Goal: Find specific page/section: Find specific page/section

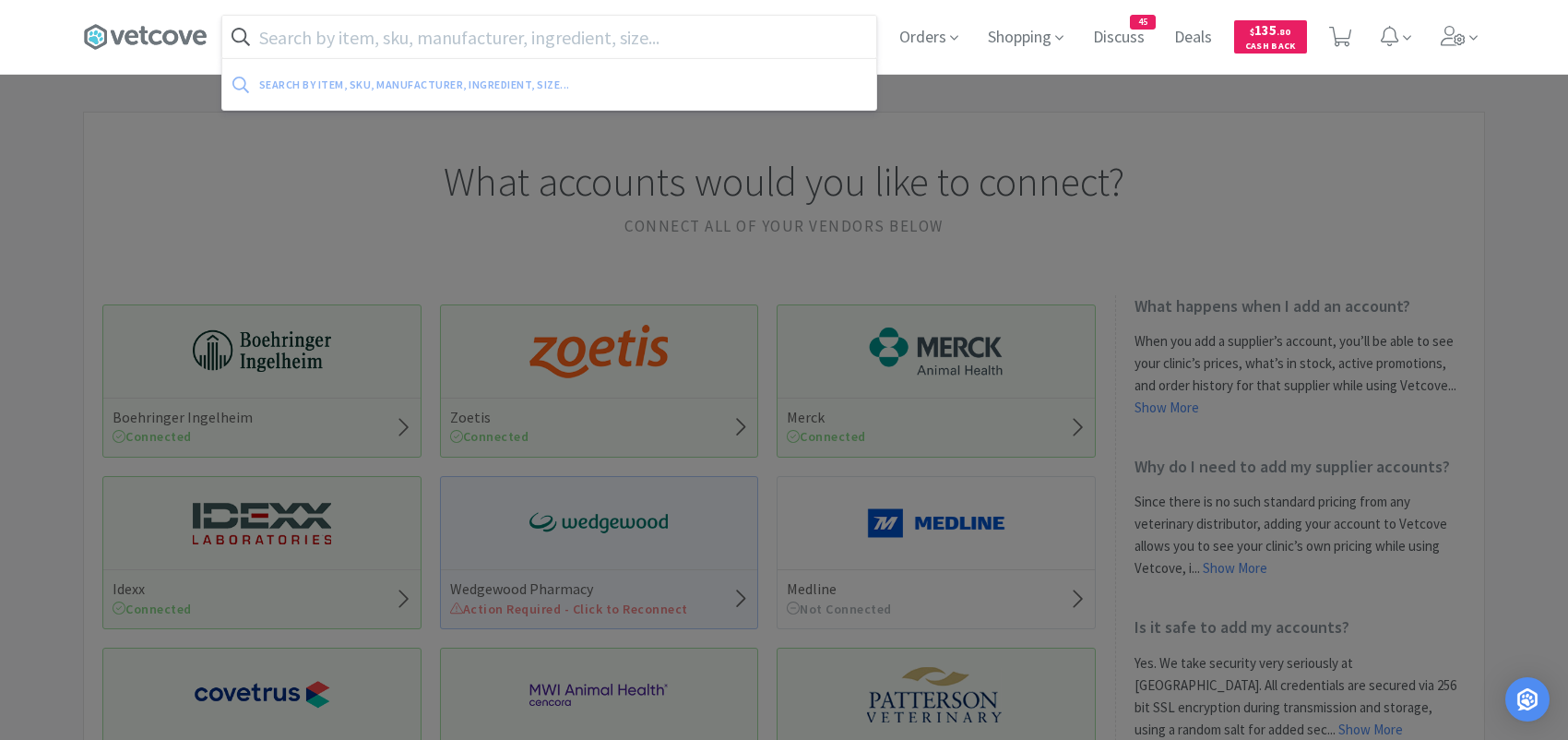
click at [367, 43] on input "text" at bounding box center [549, 37] width 654 height 43
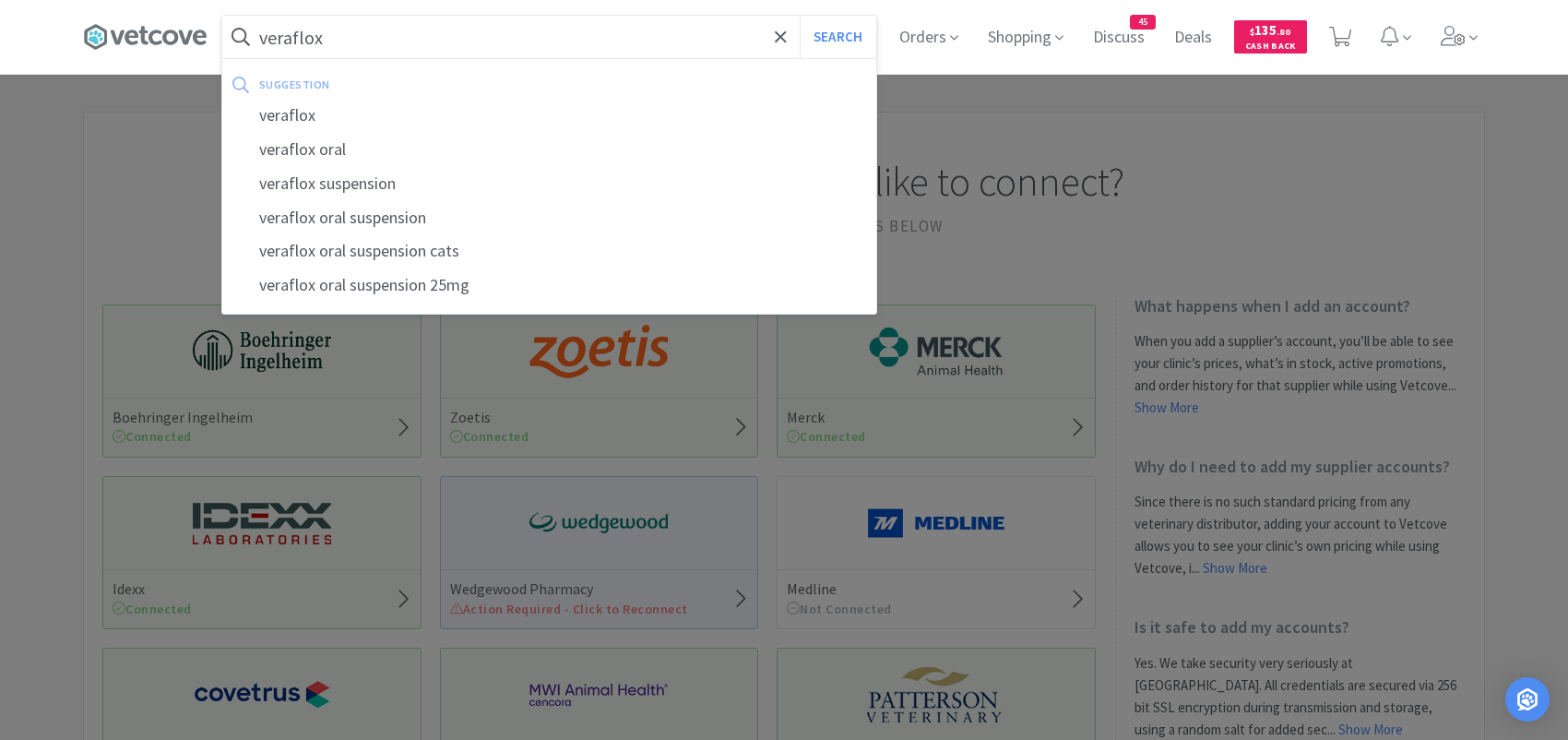
type input "veraflox"
click at [800, 15] on button "Search" at bounding box center [837, 37] width 77 height 43
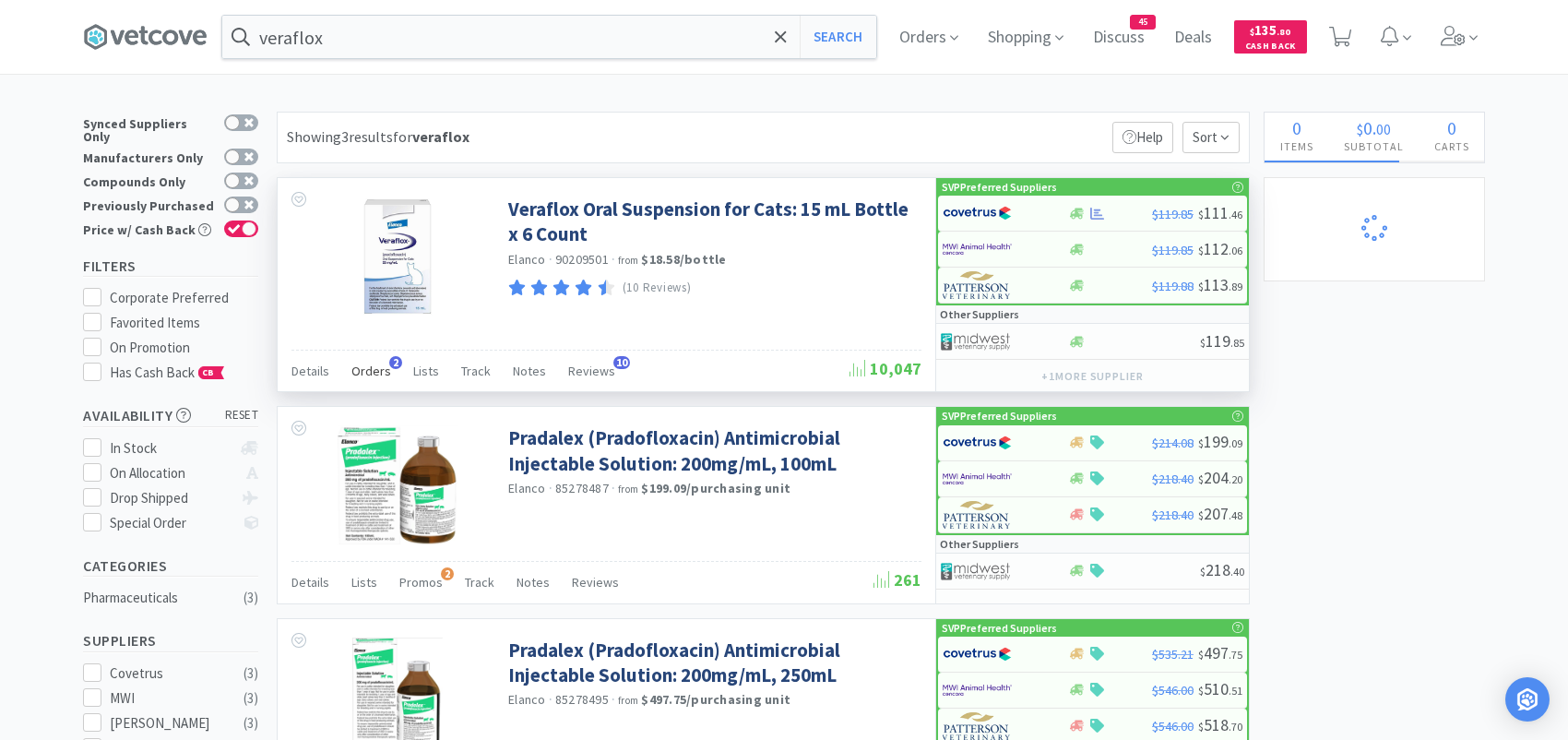
click at [379, 372] on span "Orders" at bounding box center [371, 370] width 40 height 16
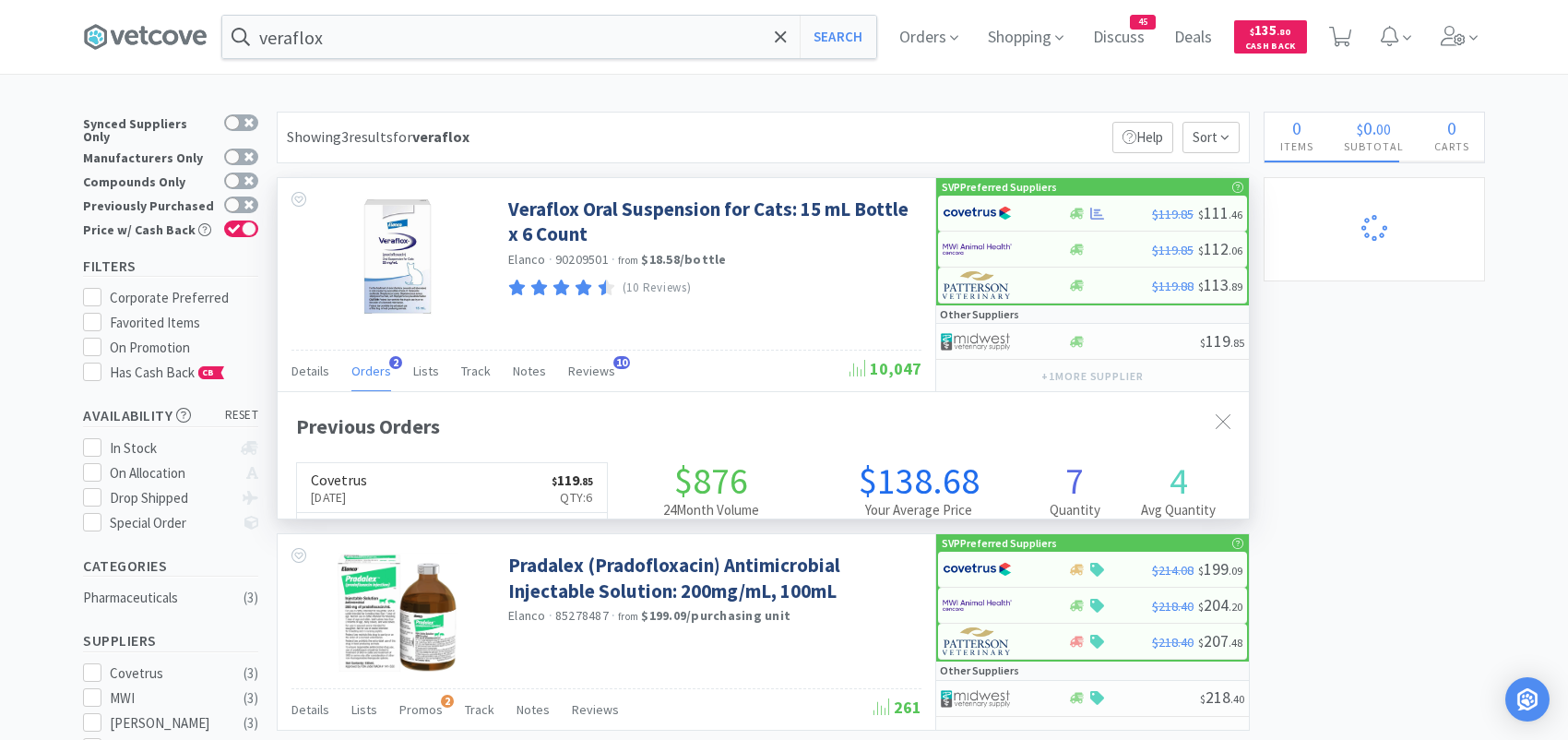
scroll to position [476, 971]
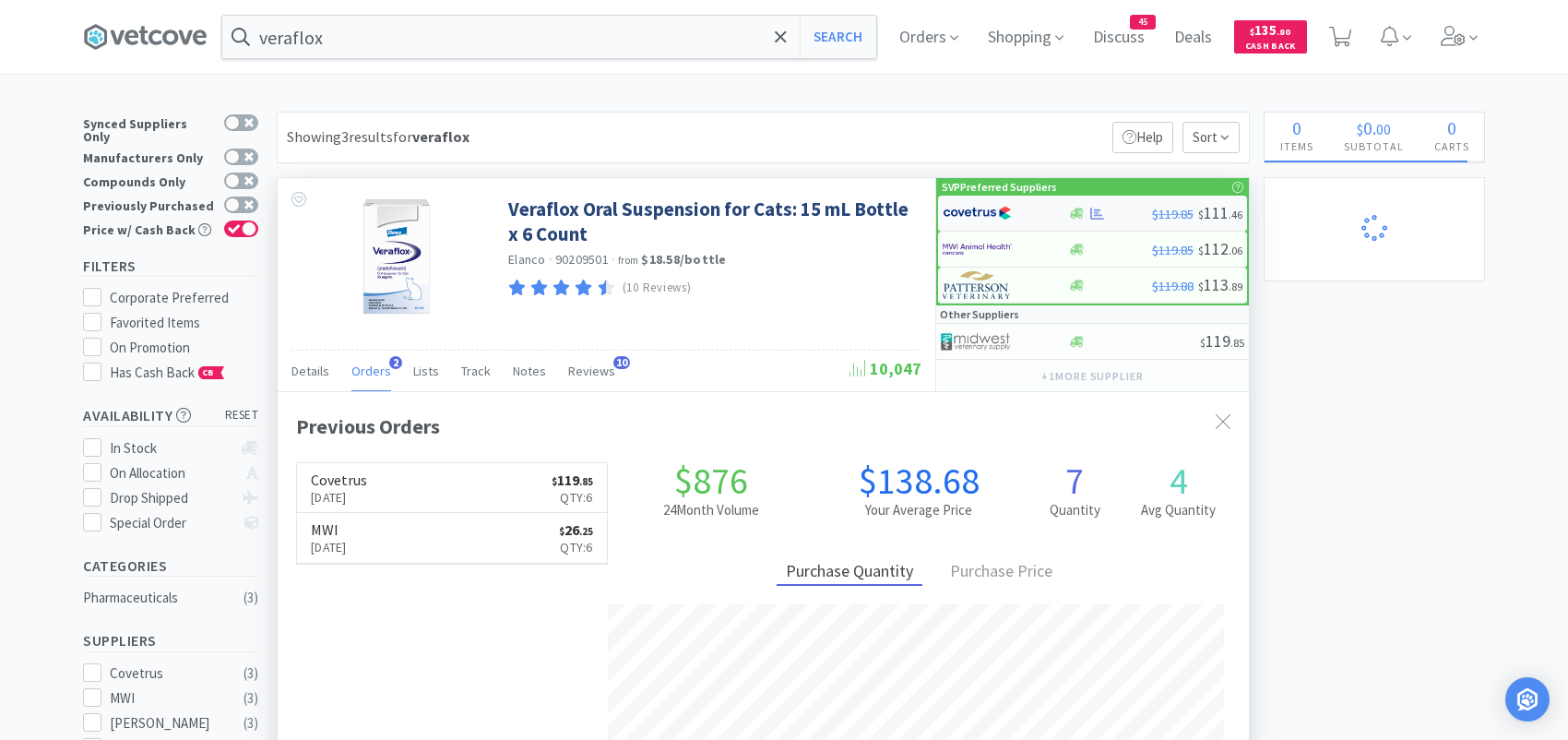
click at [996, 219] on img at bounding box center [977, 213] width 69 height 28
select select "1"
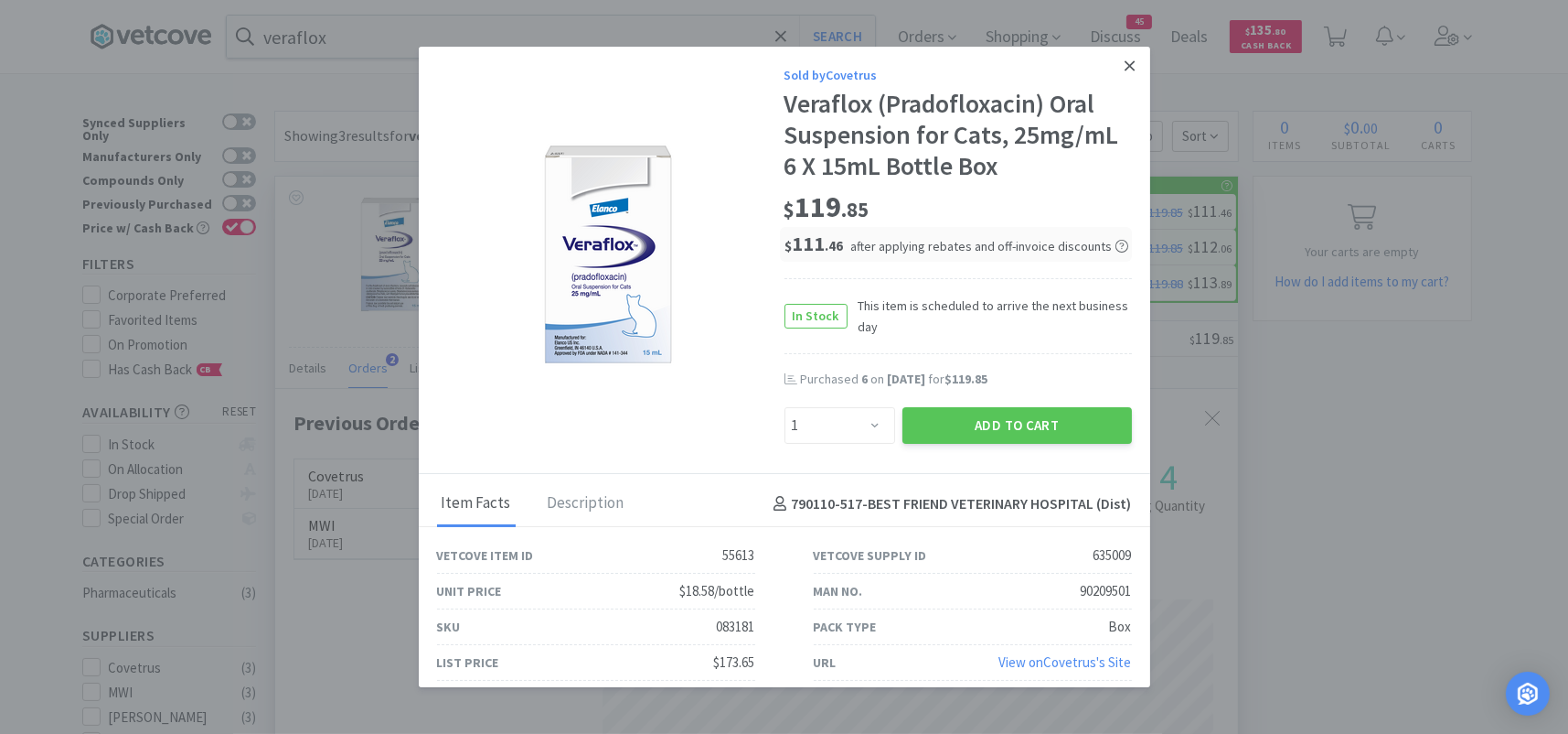
click at [1124, 65] on icon at bounding box center [1129, 65] width 10 height 10
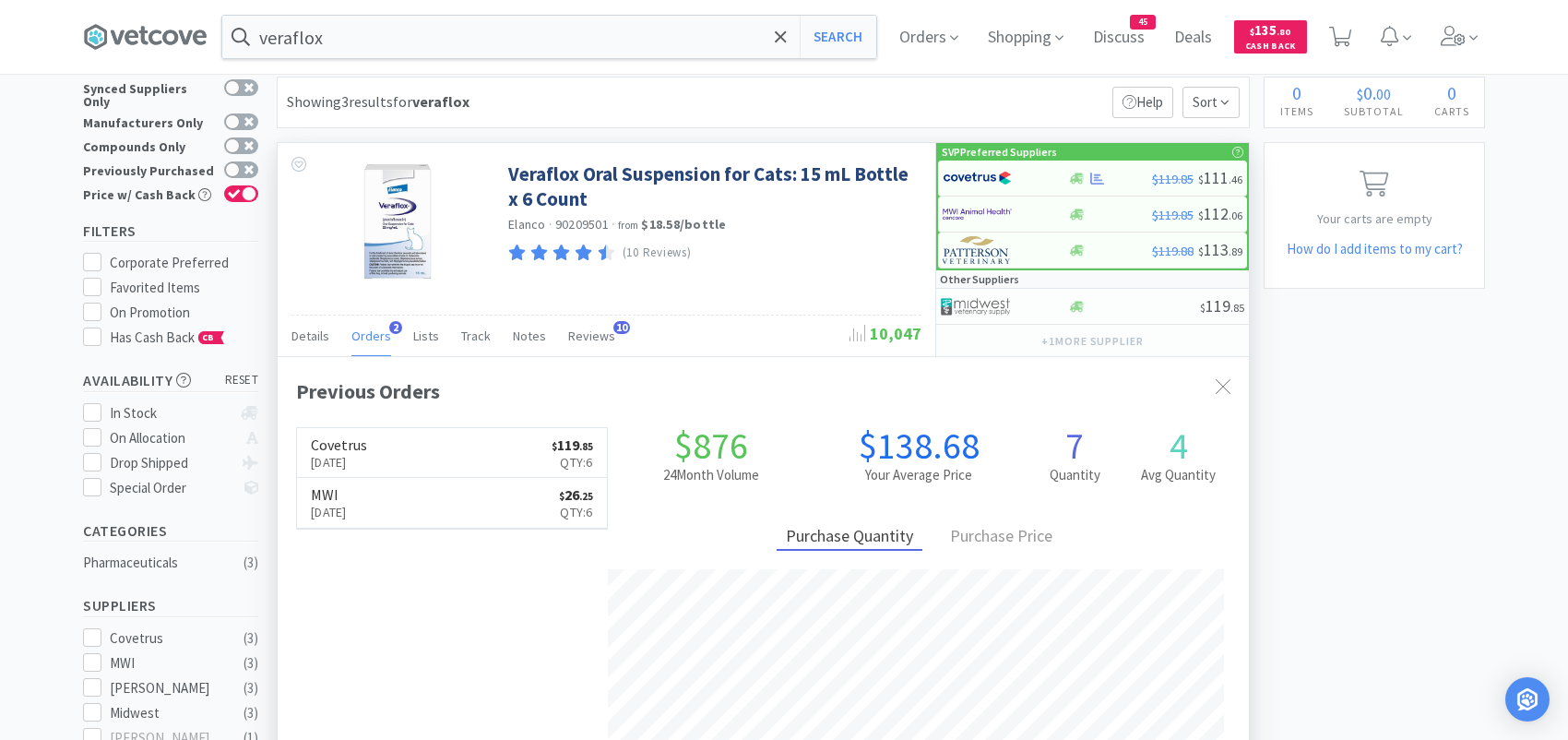
scroll to position [0, 0]
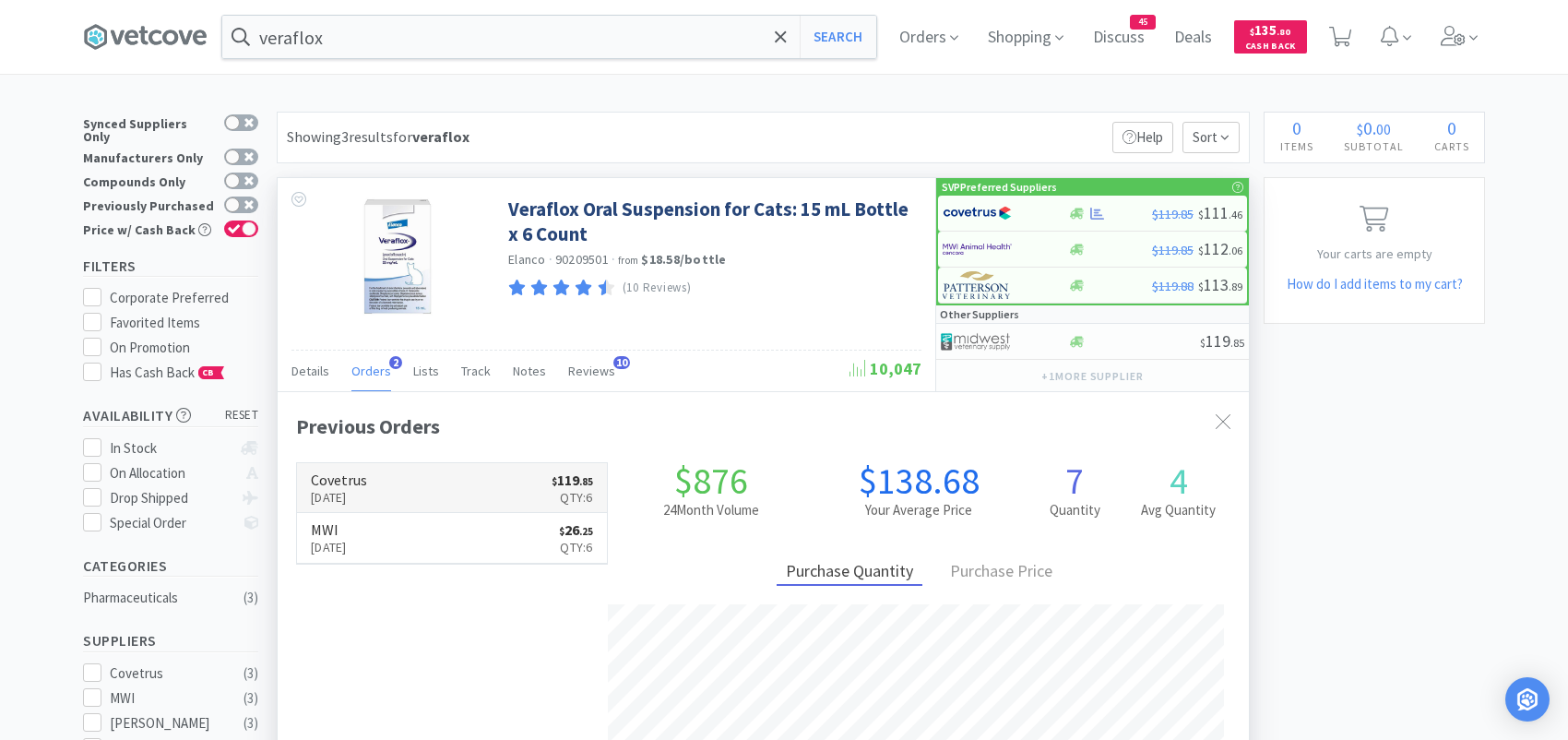
click at [367, 481] on h6 "Covetrus" at bounding box center [339, 478] width 56 height 15
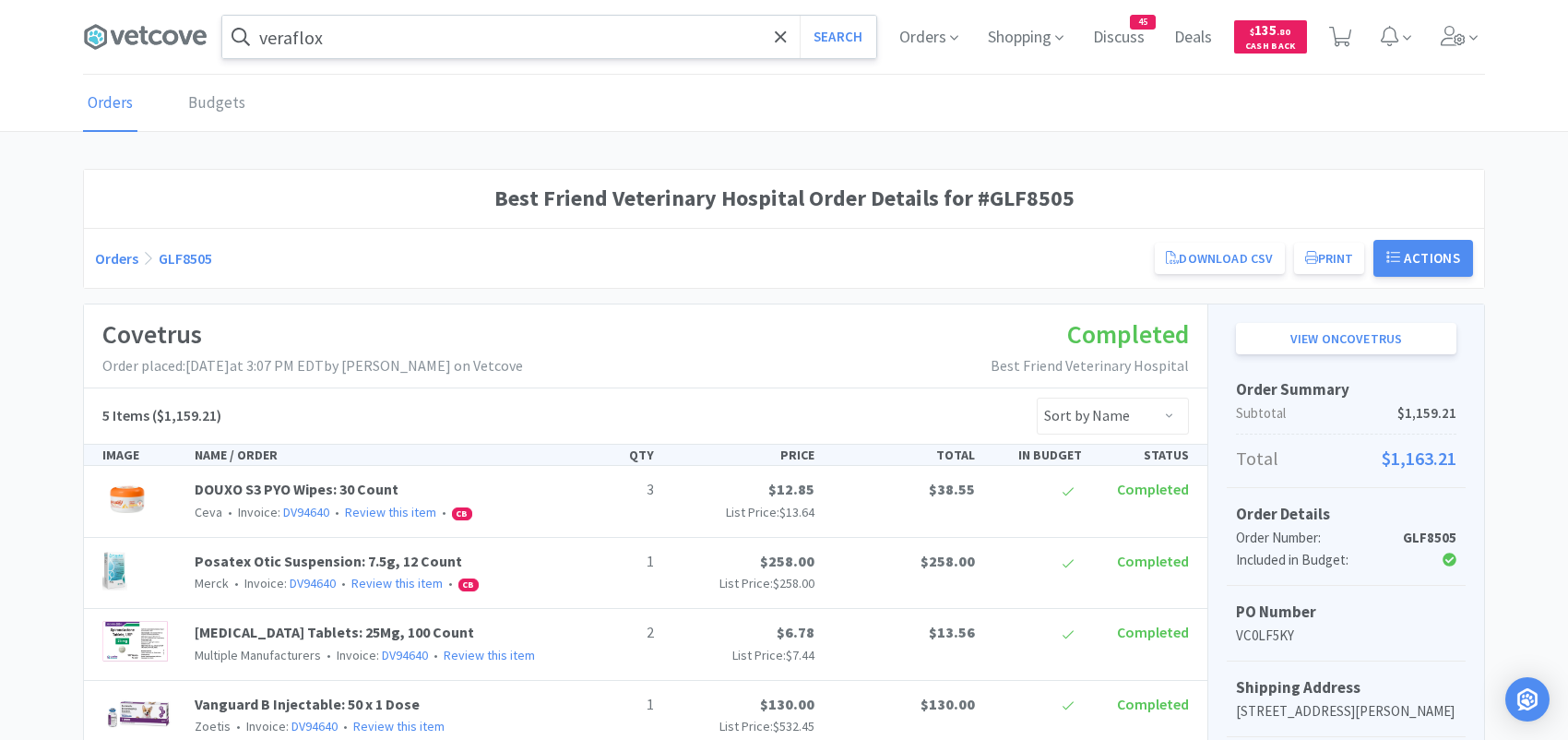
click at [338, 45] on input "veraflox" at bounding box center [549, 37] width 654 height 43
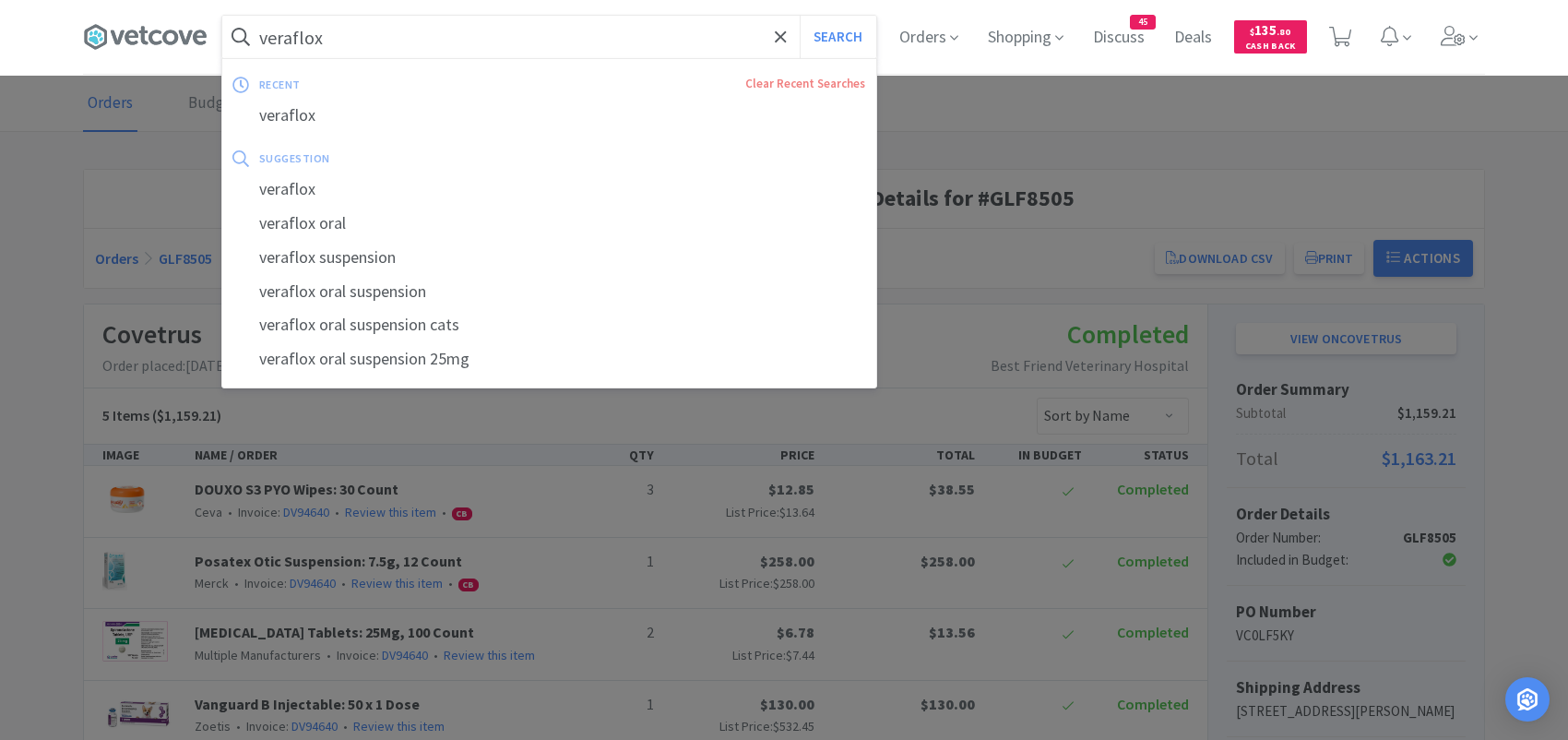
click at [800, 15] on button "Search" at bounding box center [837, 37] width 77 height 43
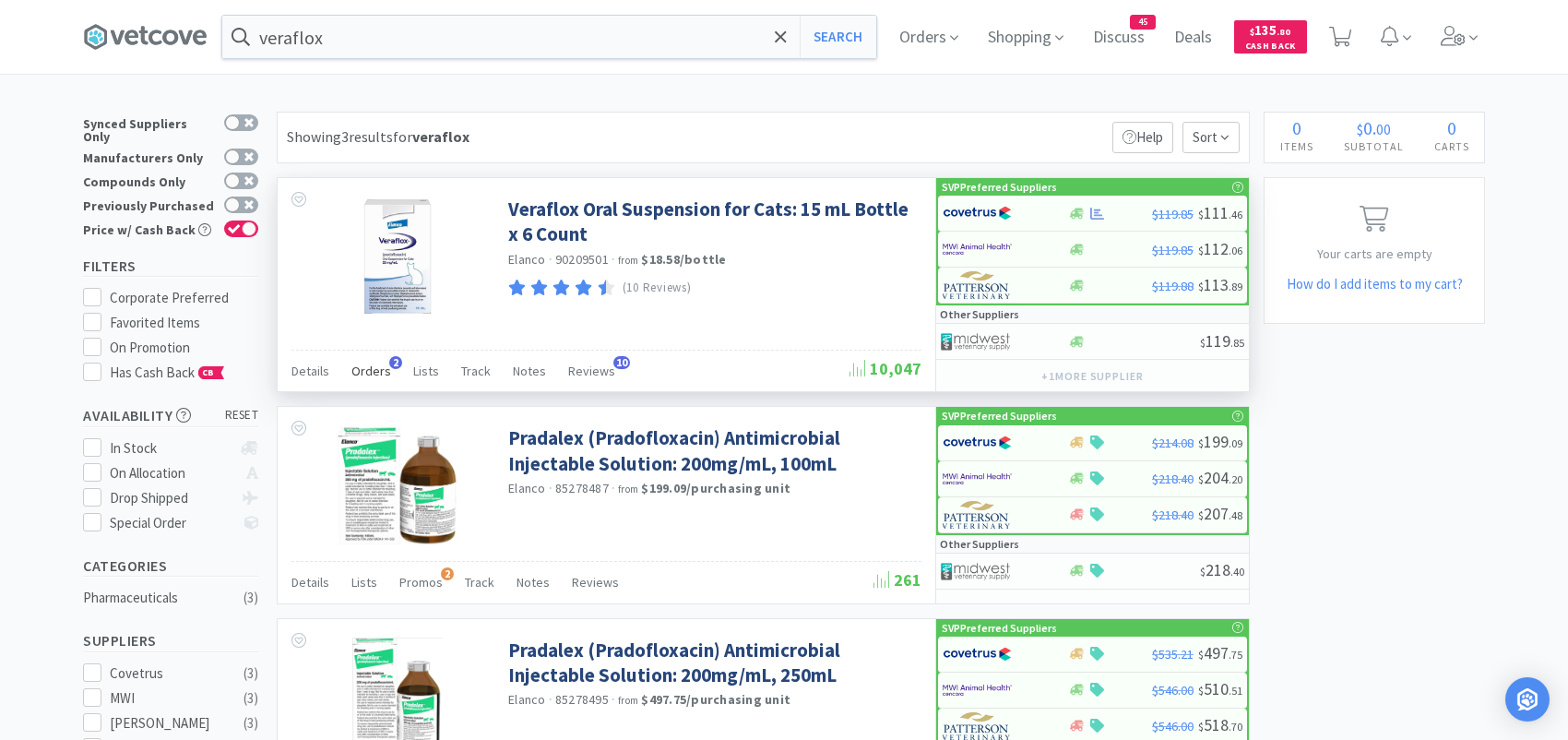
click at [371, 357] on div "Orders 2" at bounding box center [371, 373] width 40 height 35
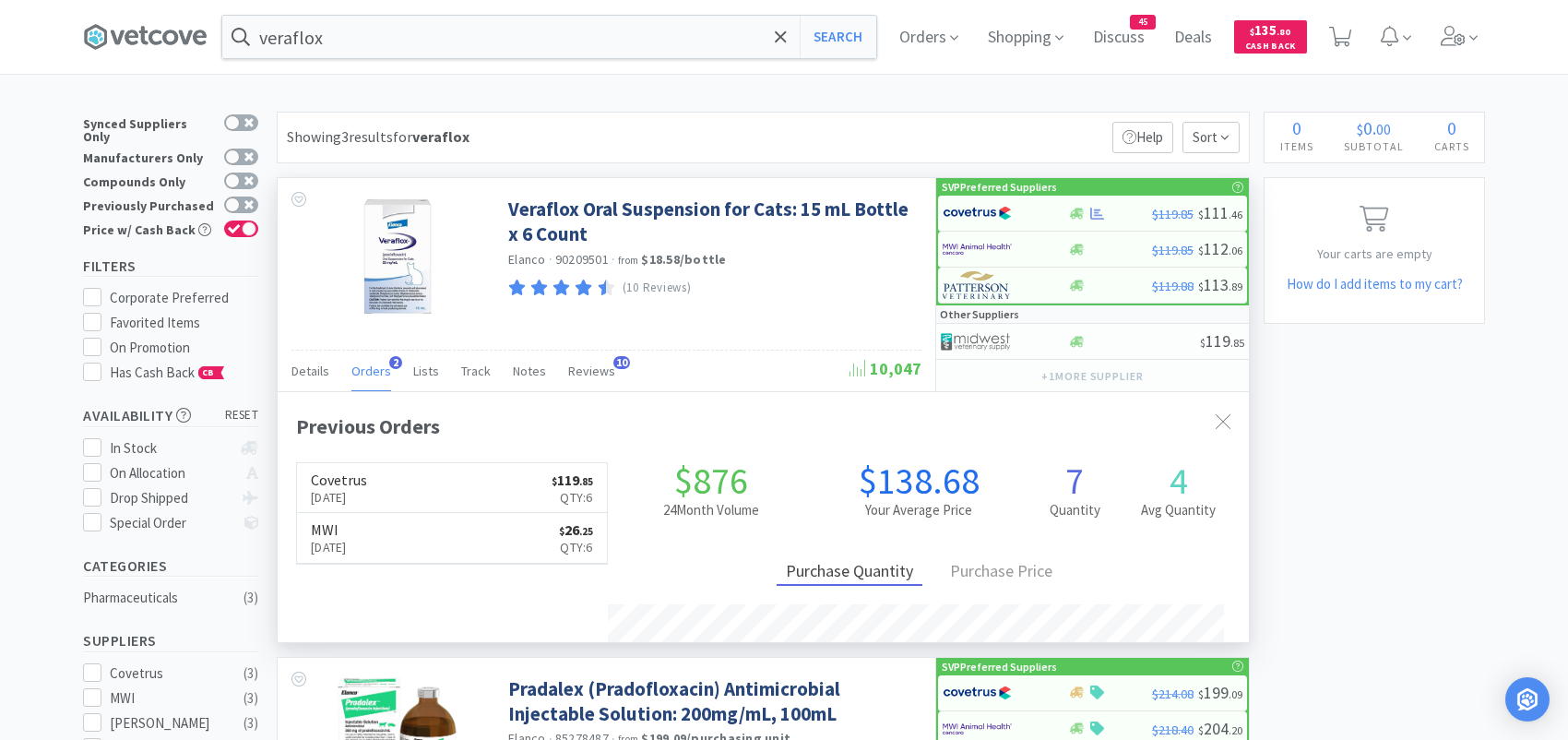
scroll to position [476, 971]
